Goal: Navigation & Orientation: Understand site structure

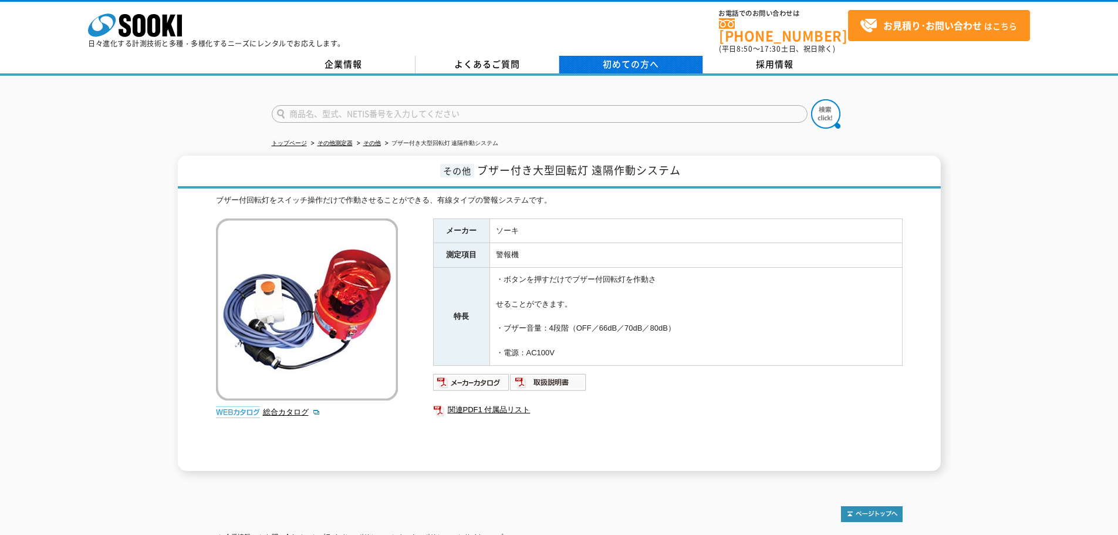
click at [616, 64] on link "初めての方へ" at bounding box center [631, 65] width 144 height 18
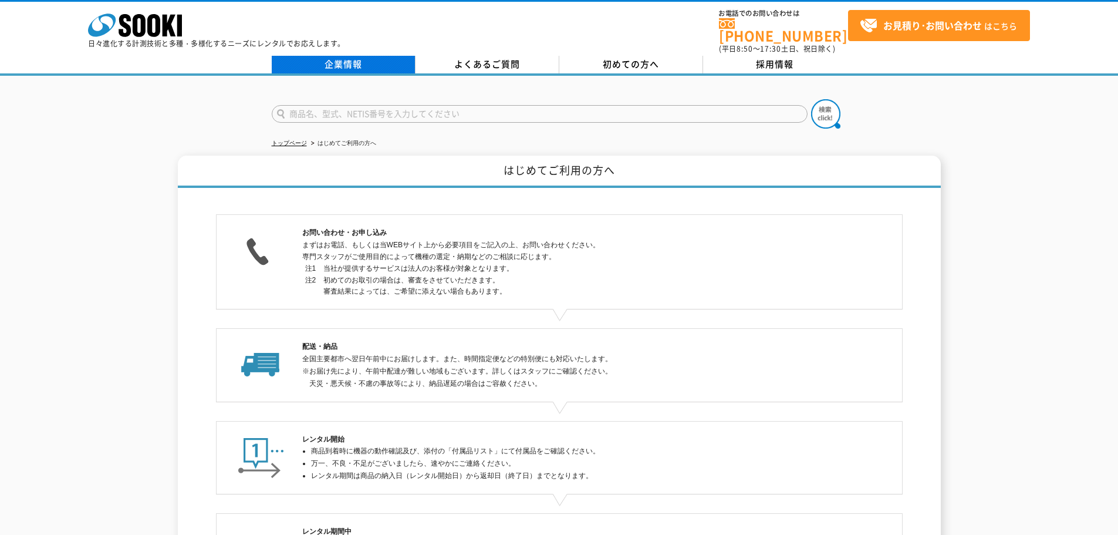
click at [335, 62] on link "企業情報" at bounding box center [344, 65] width 144 height 18
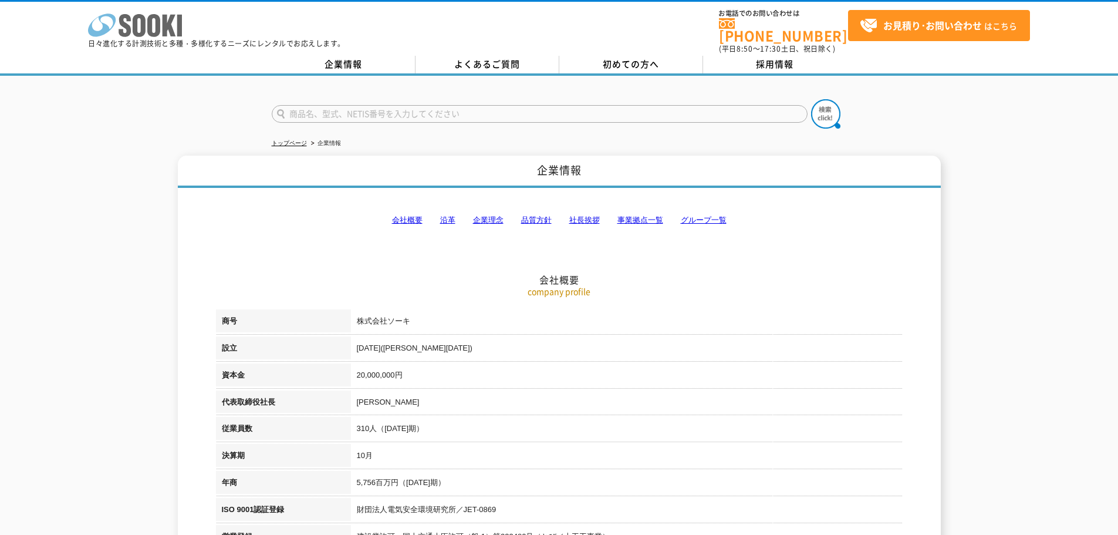
click at [164, 20] on polygon at bounding box center [169, 26] width 13 height 22
click at [888, 258] on h2 "会社概要" at bounding box center [559, 221] width 687 height 130
